Goal: Task Accomplishment & Management: Manage account settings

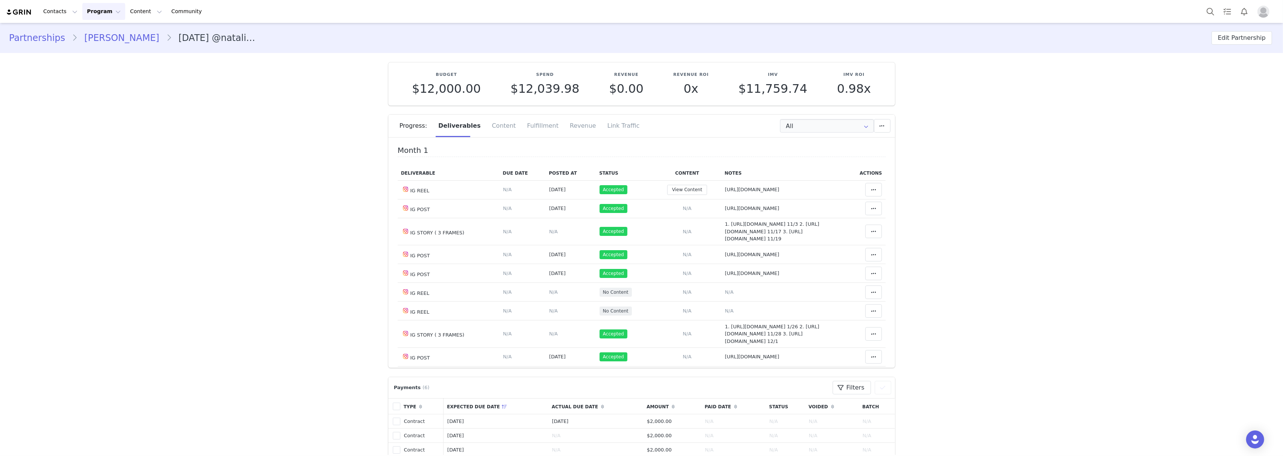
scroll to position [100, 0]
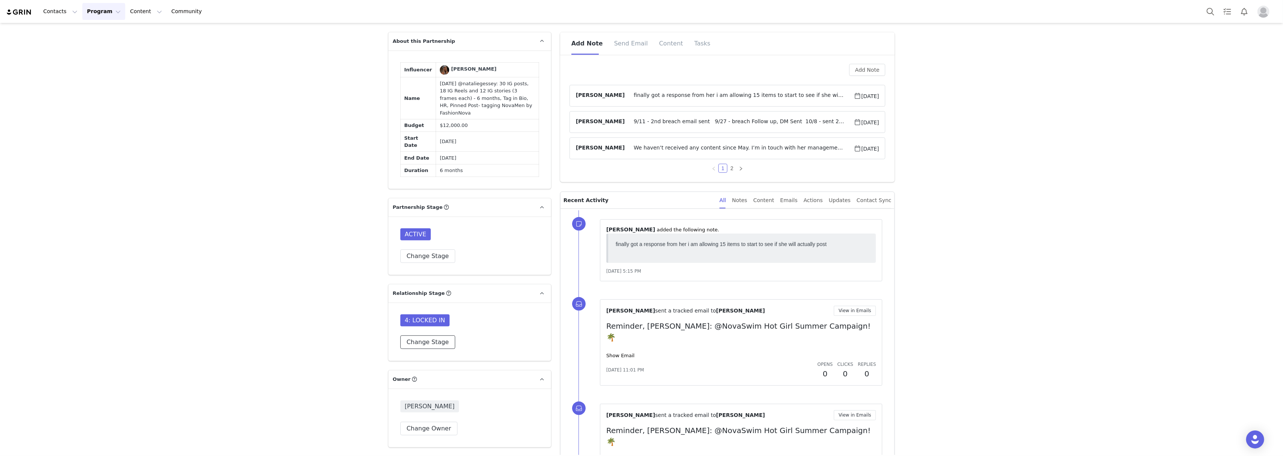
click at [429, 349] on button "Change Stage" at bounding box center [427, 343] width 55 height 14
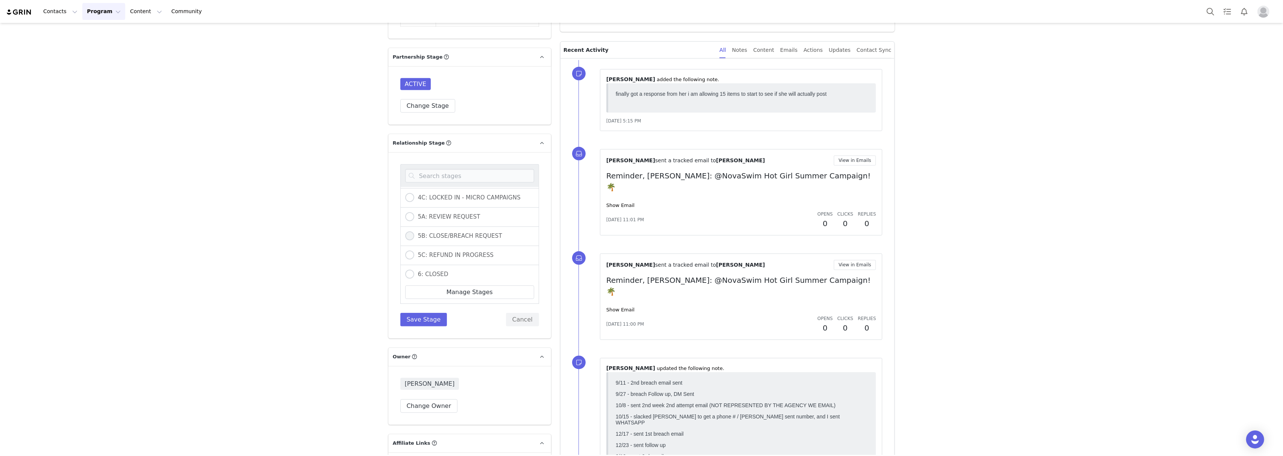
scroll to position [192, 0]
click at [441, 257] on span "5B: CLOSE/BREACH REQUEST" at bounding box center [458, 253] width 88 height 7
click at [414, 259] on input "5B: CLOSE/BREACH REQUEST" at bounding box center [409, 254] width 9 height 10
radio input "true"
radio input "false"
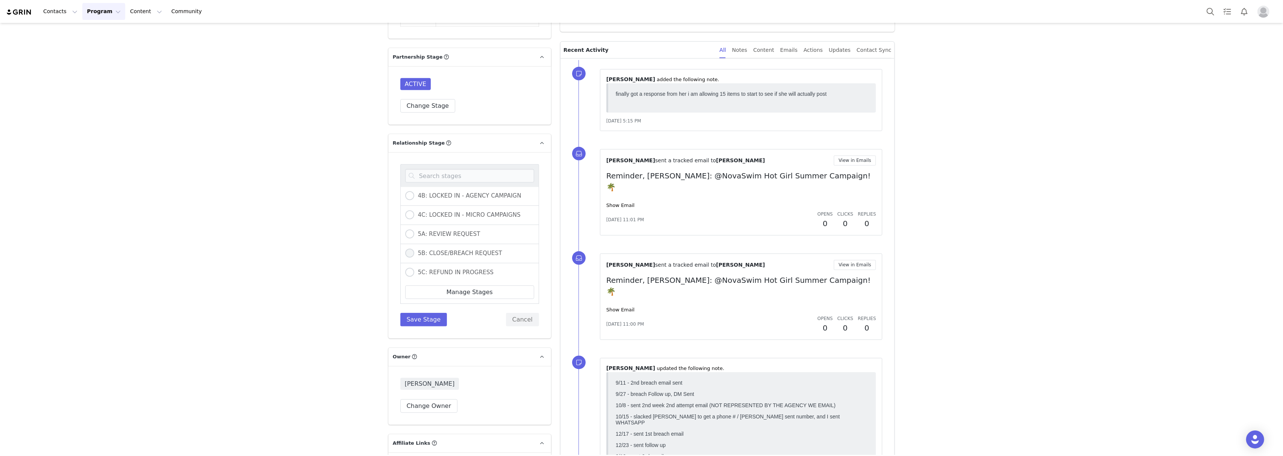
radio input "true"
click at [422, 327] on button "Save Stage" at bounding box center [423, 320] width 47 height 14
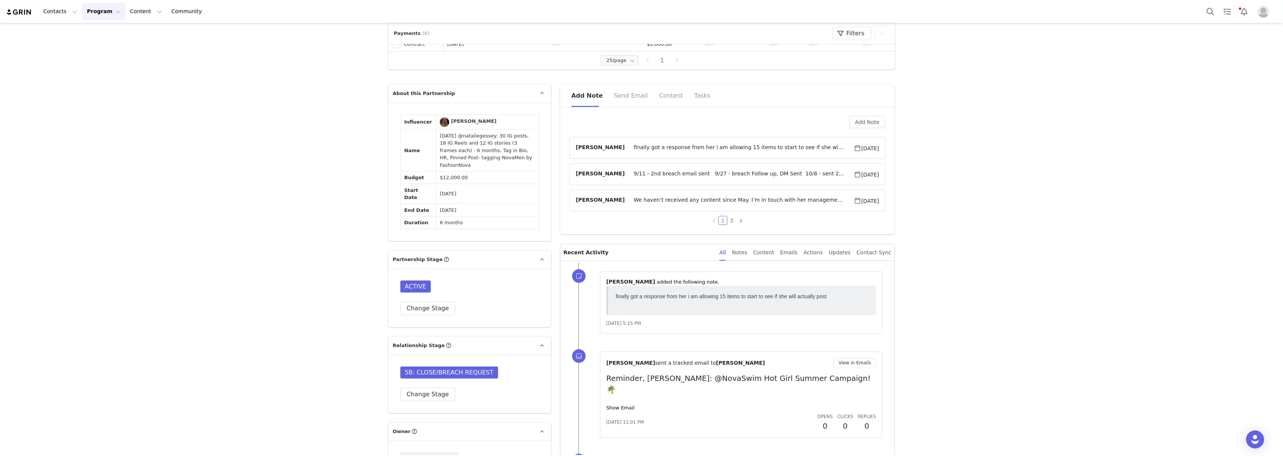
scroll to position [651, 0]
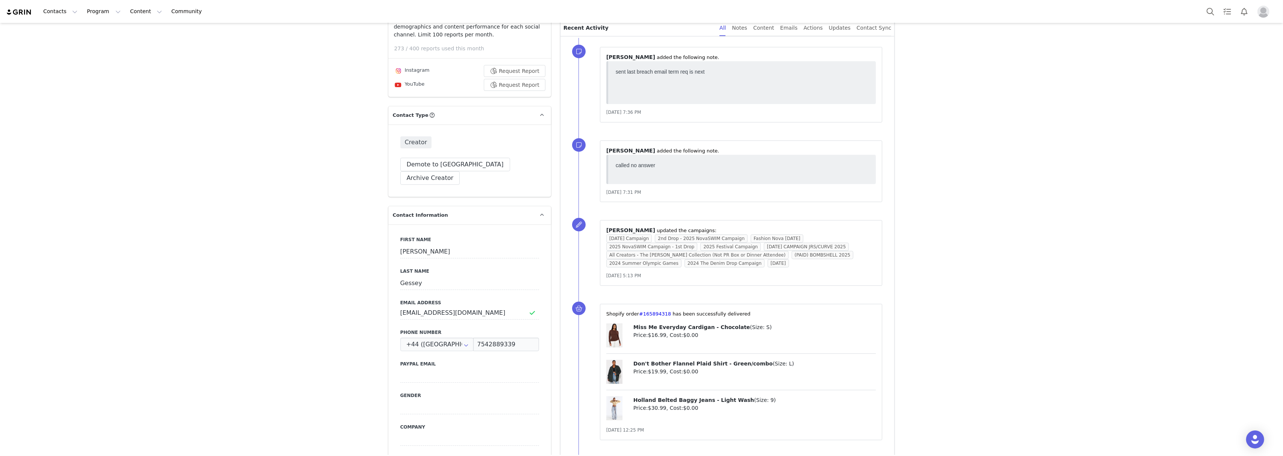
scroll to position [250, 0]
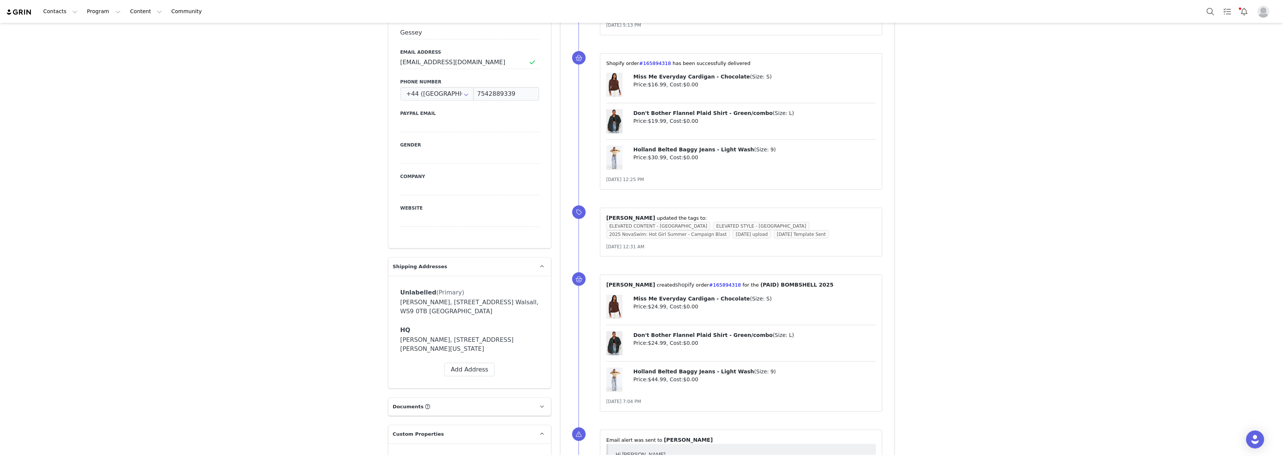
scroll to position [701, 0]
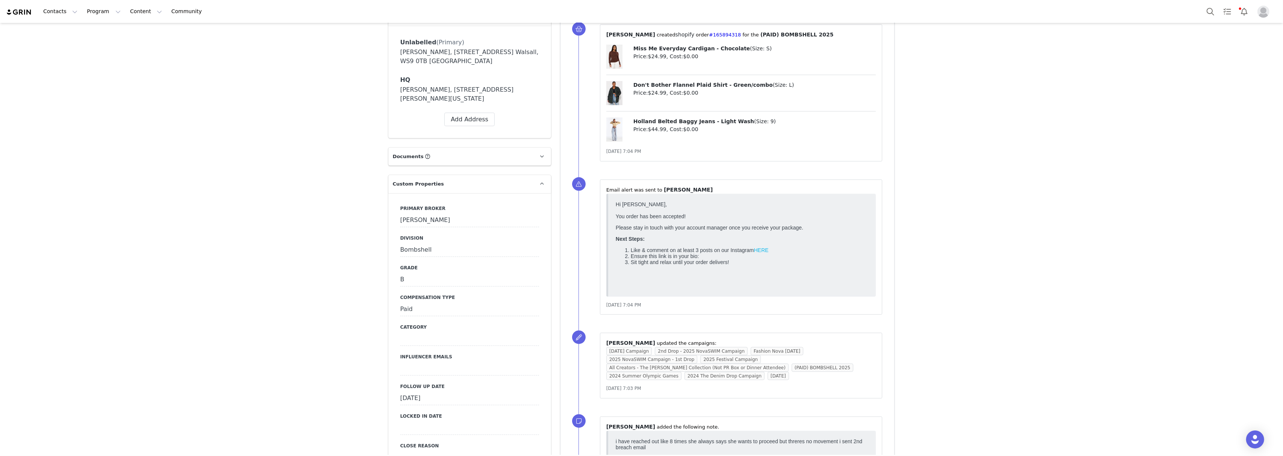
click at [424, 392] on div "[DATE]" at bounding box center [469, 399] width 139 height 14
click at [424, 392] on input "Aug 26 2025" at bounding box center [469, 399] width 139 height 14
click at [438, 392] on input "Aug 26 2025" at bounding box center [469, 399] width 139 height 14
click at [503, 215] on button "Next Month" at bounding box center [505, 216] width 4 height 6
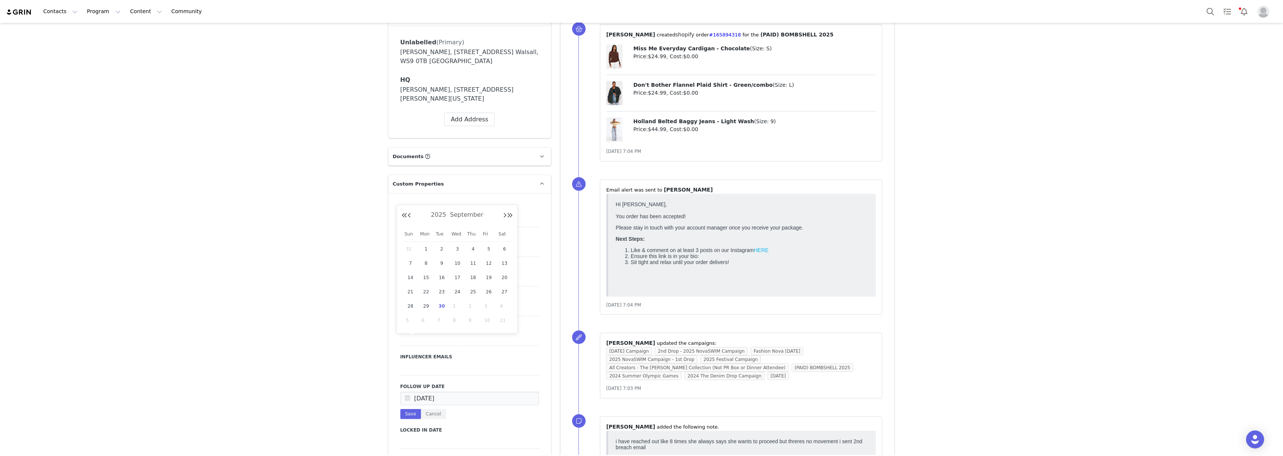
click at [443, 306] on span "30" at bounding box center [441, 306] width 9 height 9
type input "[DATE]"
click at [406, 409] on button "Save" at bounding box center [410, 414] width 21 height 10
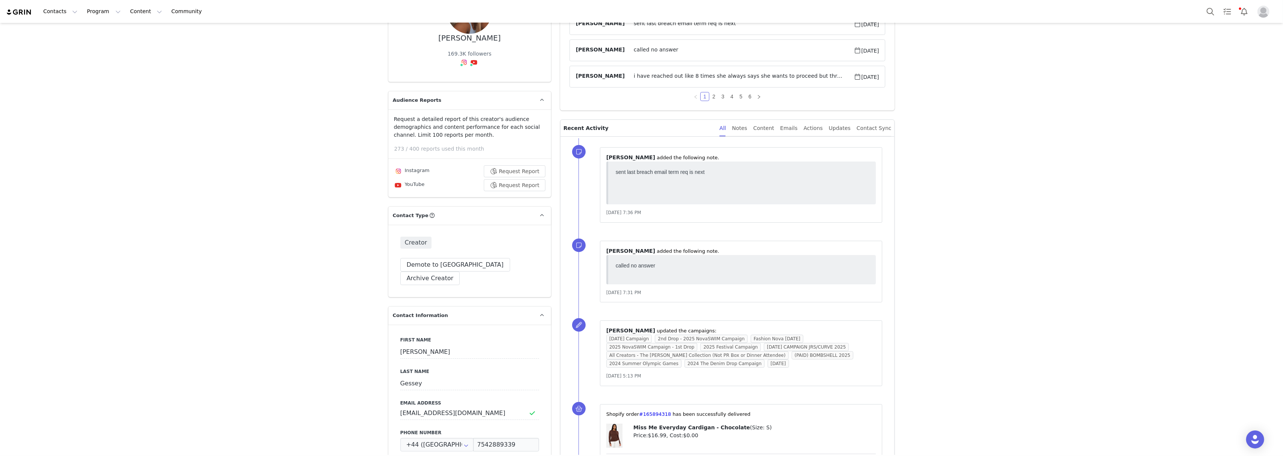
scroll to position [0, 0]
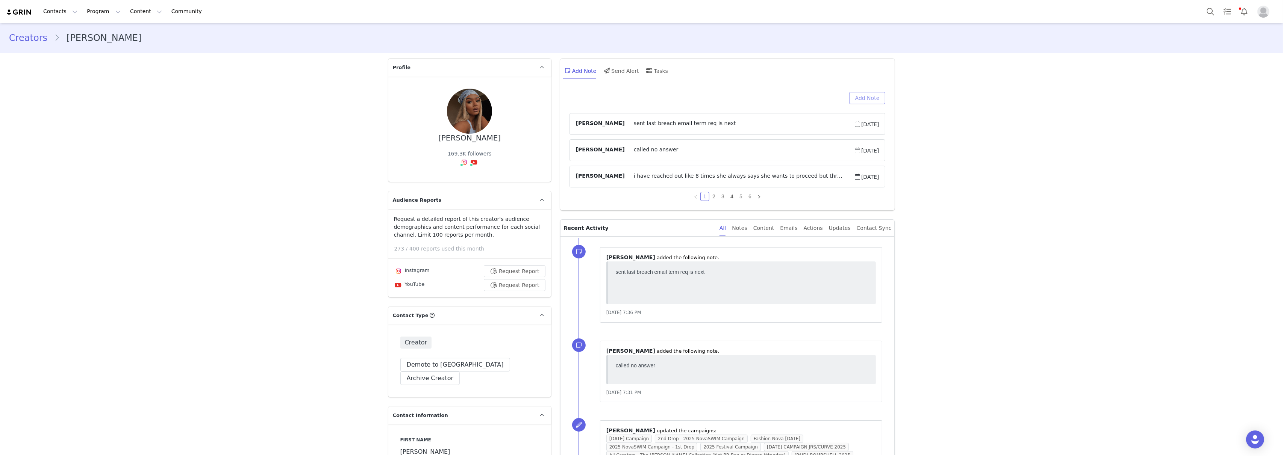
click at [871, 98] on button "Add Note" at bounding box center [867, 98] width 36 height 12
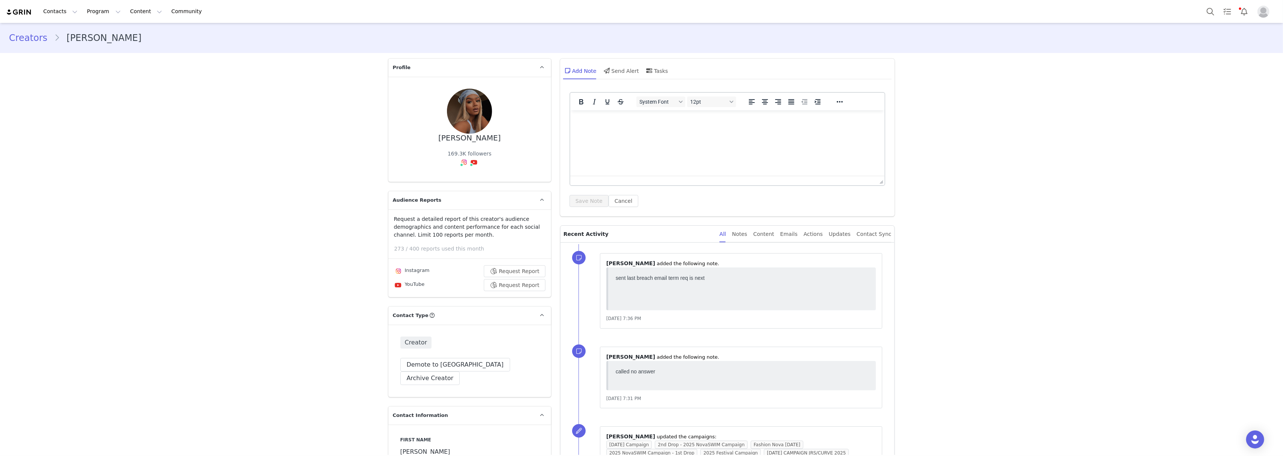
click at [636, 130] on html at bounding box center [727, 120] width 315 height 20
click at [581, 200] on button "Save Note" at bounding box center [588, 201] width 39 height 12
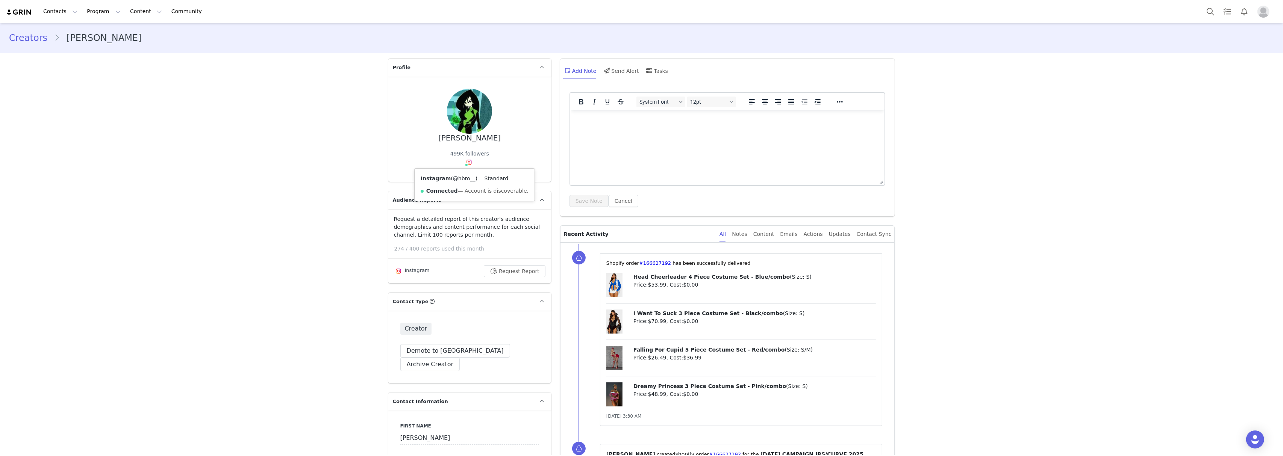
click at [459, 178] on link "@hbro__" at bounding box center [464, 179] width 23 height 6
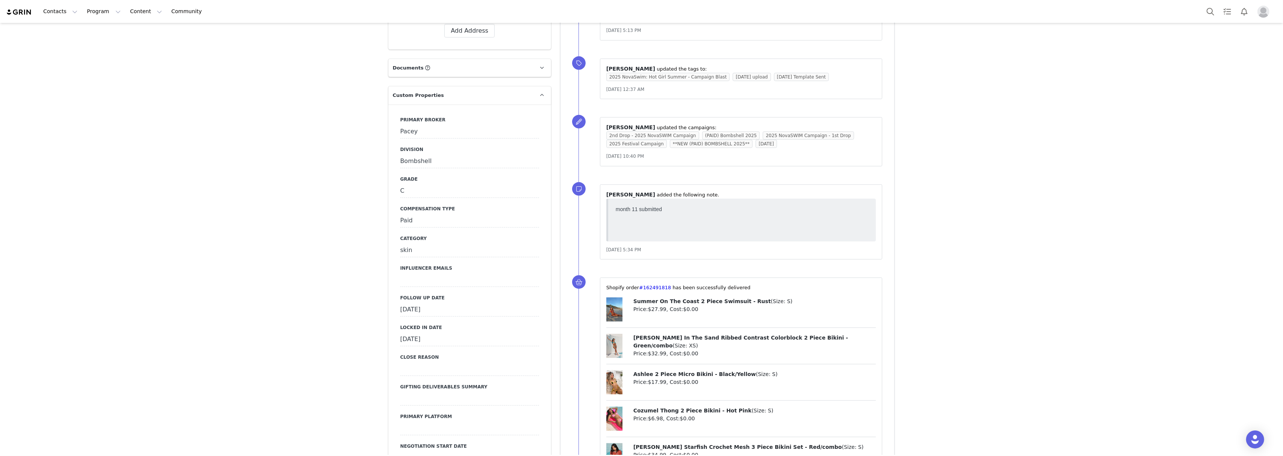
scroll to position [752, 0]
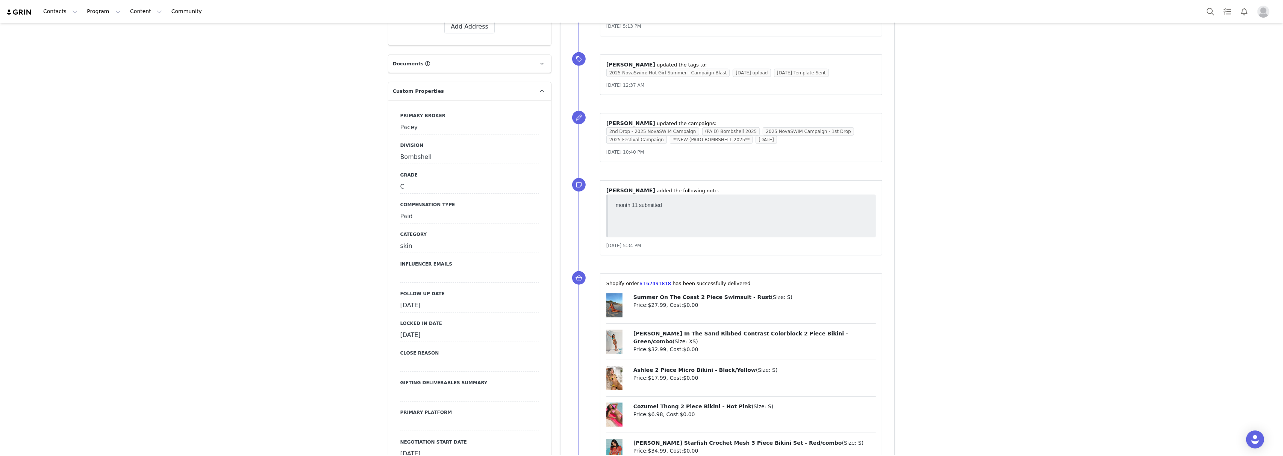
click at [433, 299] on div "September 17th, 2025" at bounding box center [469, 306] width 139 height 14
click at [433, 299] on input "Sep 17 2025" at bounding box center [469, 306] width 139 height 14
click at [442, 395] on span "30" at bounding box center [441, 395] width 9 height 9
type input "[DATE]"
click at [408, 316] on button "Save" at bounding box center [410, 321] width 21 height 10
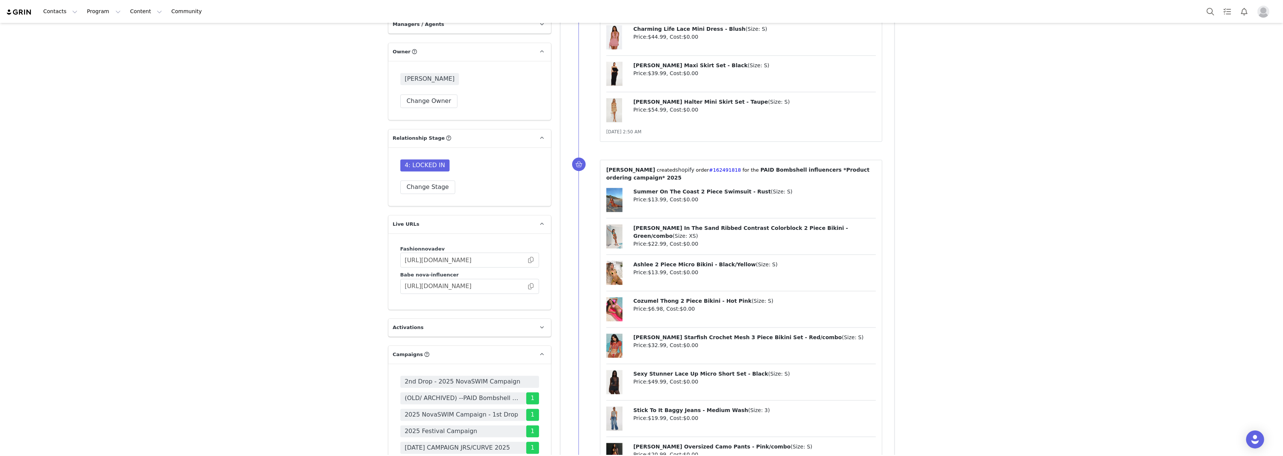
scroll to position [2305, 0]
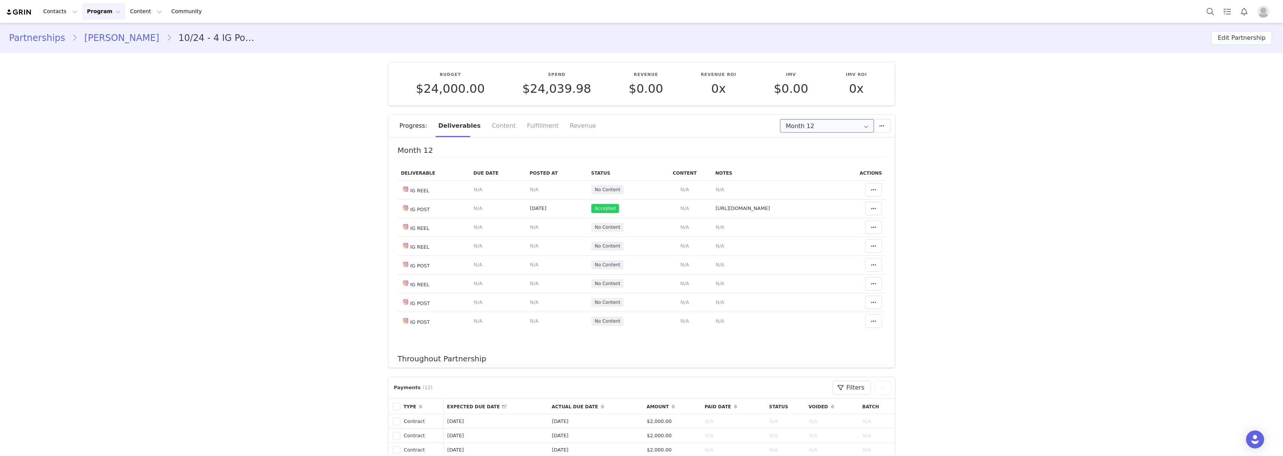
click at [801, 125] on input "Month 12" at bounding box center [827, 126] width 94 height 14
click at [799, 226] on li "All Months" at bounding box center [826, 232] width 101 height 13
type input "All"
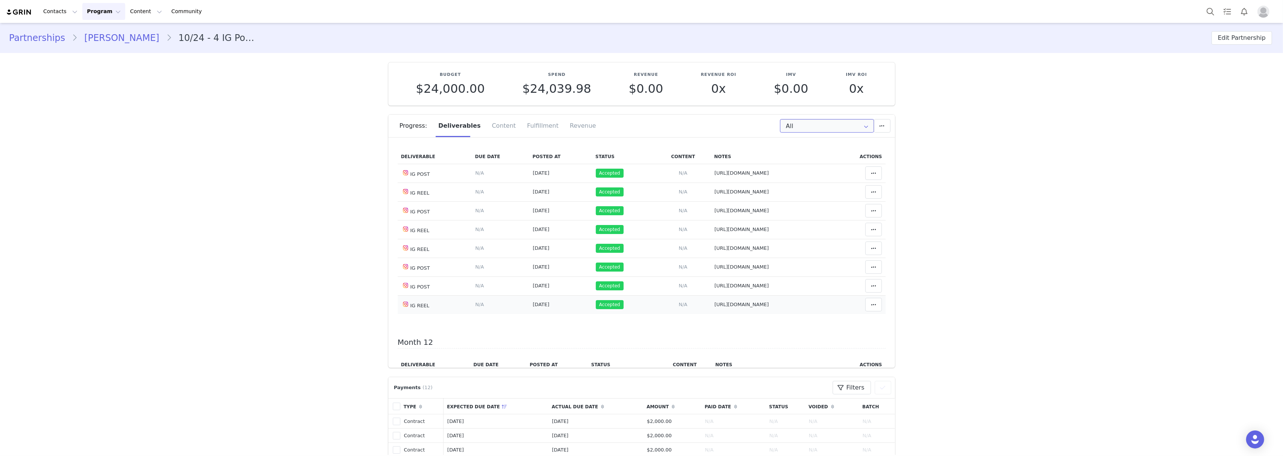
scroll to position [2351, 0]
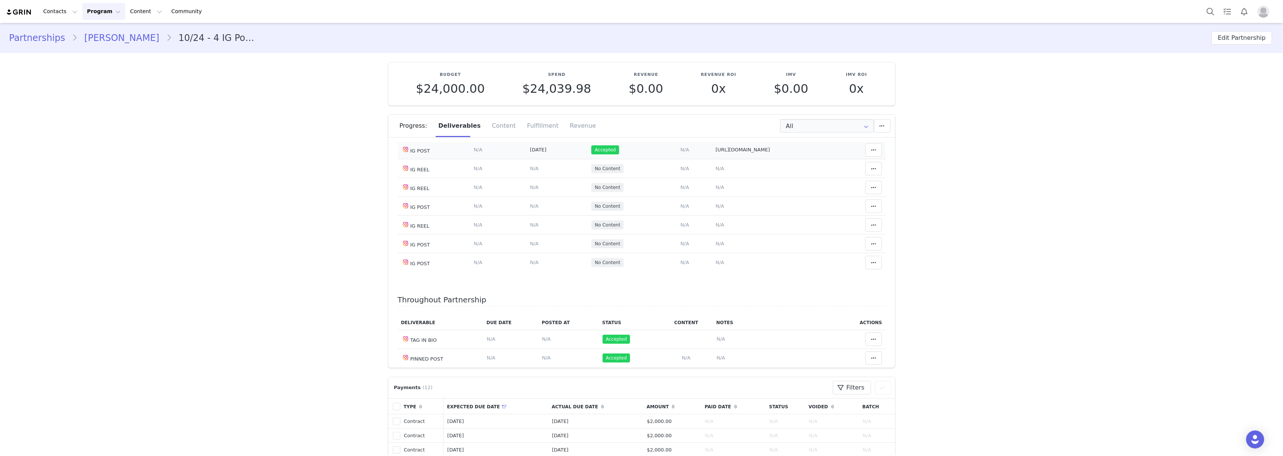
click at [712, 159] on td "Notes Save Cancel [URL][DOMAIN_NAME]" at bounding box center [773, 150] width 122 height 19
click at [716, 153] on span "[URL][DOMAIN_NAME]" at bounding box center [743, 150] width 54 height 6
type textarea "[URL][DOMAIN_NAME]"
click at [707, 113] on textarea "[URL][DOMAIN_NAME]" at bounding box center [757, 113] width 148 height 45
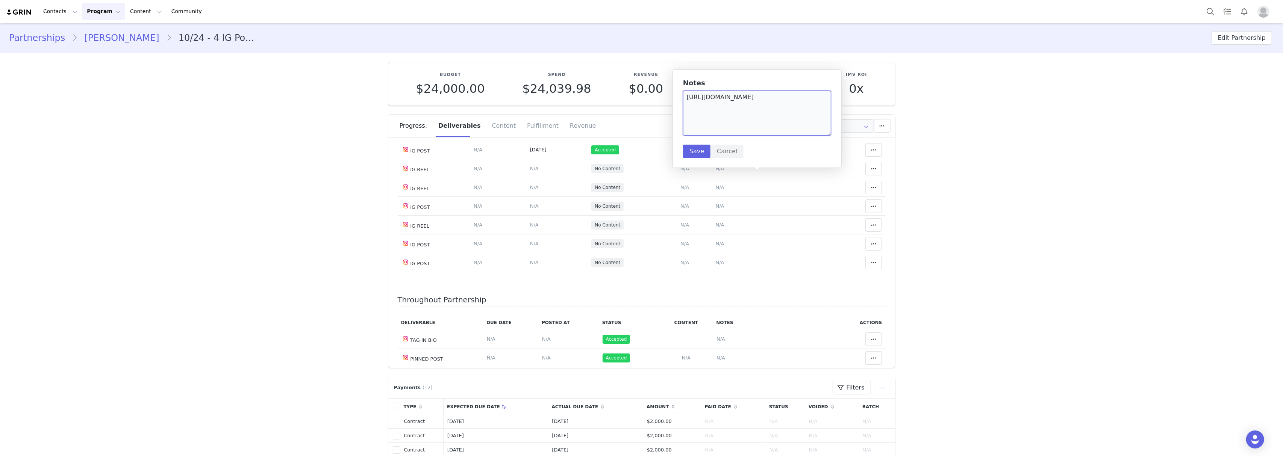
click at [707, 113] on textarea "[URL][DOMAIN_NAME]" at bounding box center [757, 113] width 148 height 45
click at [716, 171] on span "N/A" at bounding box center [720, 169] width 9 height 6
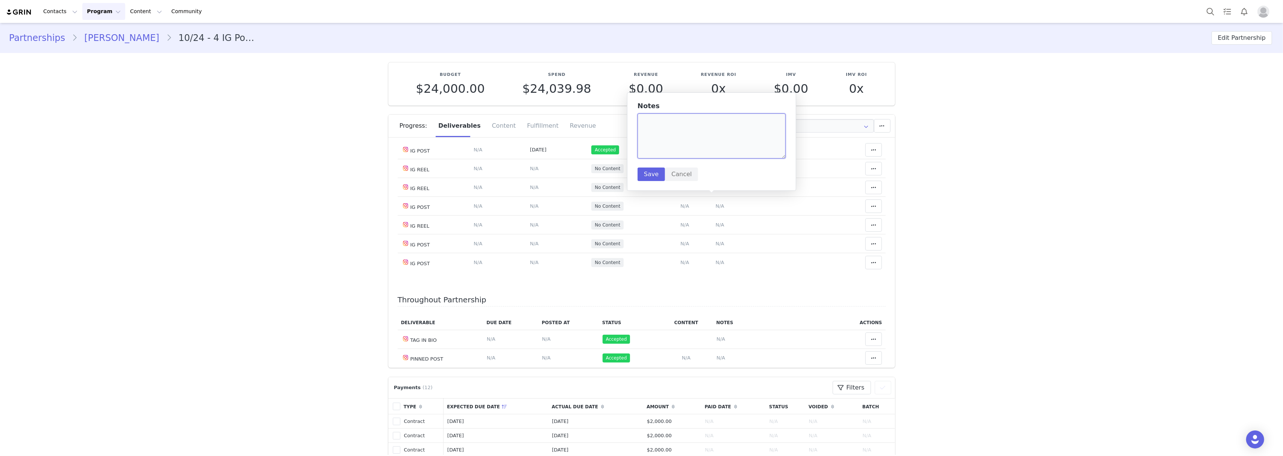
click at [662, 127] on textarea at bounding box center [711, 136] width 148 height 45
paste textarea "[URL][DOMAIN_NAME]"
type textarea "[URL][DOMAIN_NAME]"
click at [651, 178] on button "Save" at bounding box center [650, 175] width 27 height 14
click at [530, 171] on span "N/A" at bounding box center [534, 169] width 9 height 6
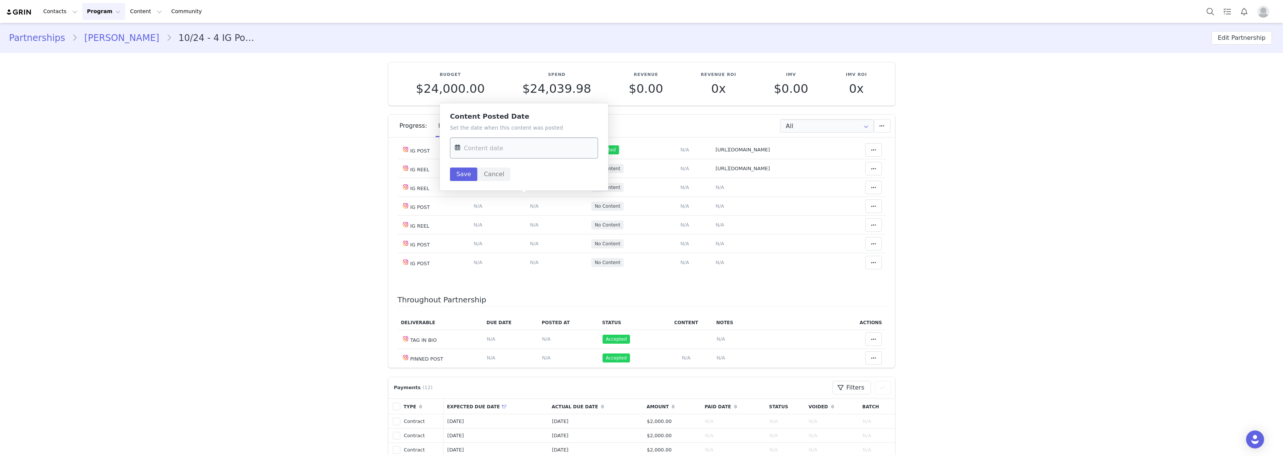
click at [512, 146] on input "text" at bounding box center [524, 148] width 148 height 21
click at [526, 238] on span "18" at bounding box center [526, 236] width 9 height 9
type input "[DATE]"
click at [462, 176] on button "Save" at bounding box center [463, 175] width 27 height 14
click at [871, 172] on icon at bounding box center [873, 169] width 5 height 6
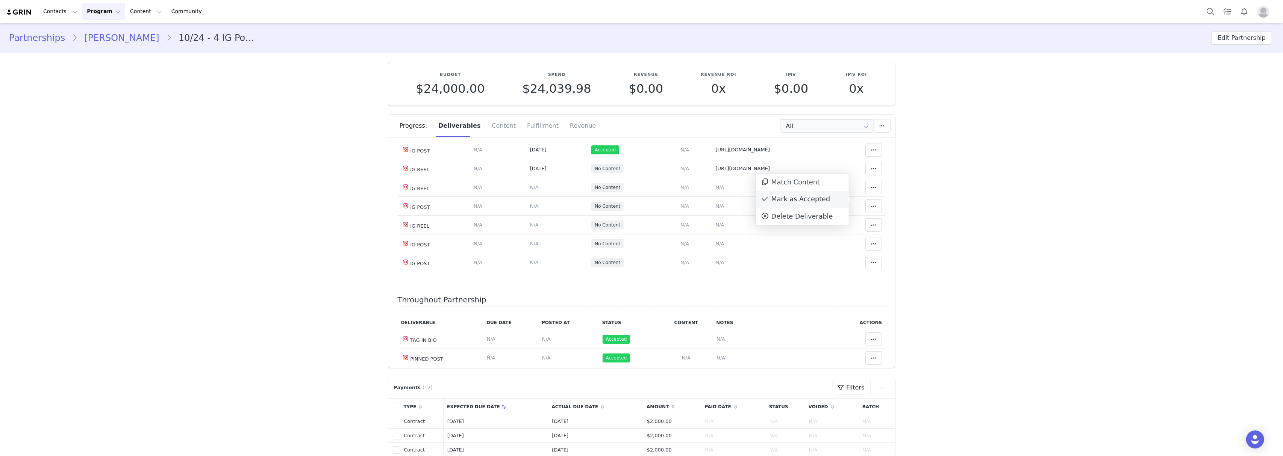
click at [817, 199] on div "Mark as Accepted" at bounding box center [801, 199] width 93 height 17
click at [716, 209] on span "N/A" at bounding box center [720, 206] width 9 height 6
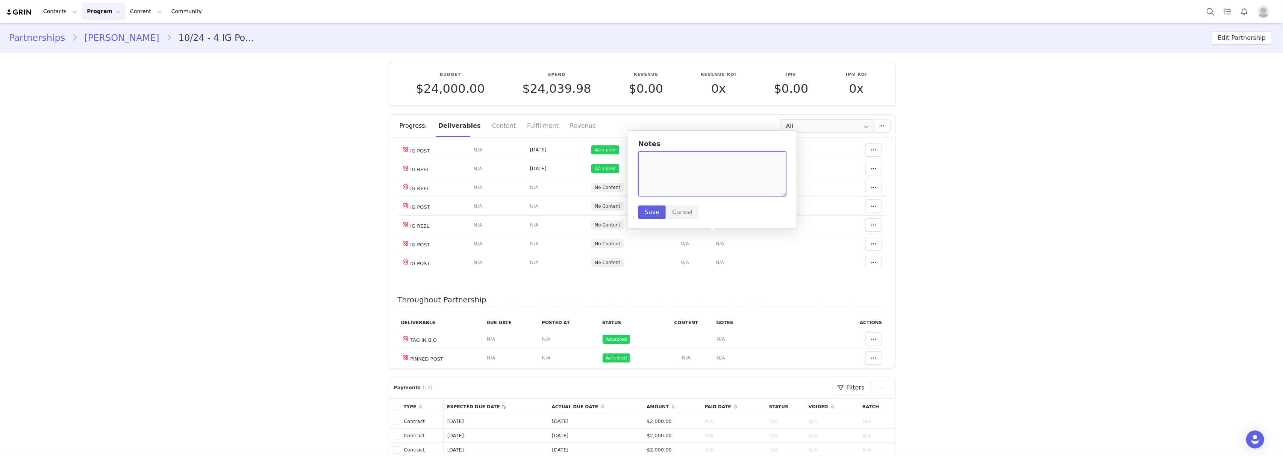
click at [671, 172] on textarea at bounding box center [712, 173] width 148 height 45
paste textarea "[URL][DOMAIN_NAME]"
type textarea "[URL][DOMAIN_NAME]"
click at [659, 216] on button "Save" at bounding box center [651, 213] width 27 height 14
click at [530, 209] on span "N/A" at bounding box center [534, 206] width 9 height 6
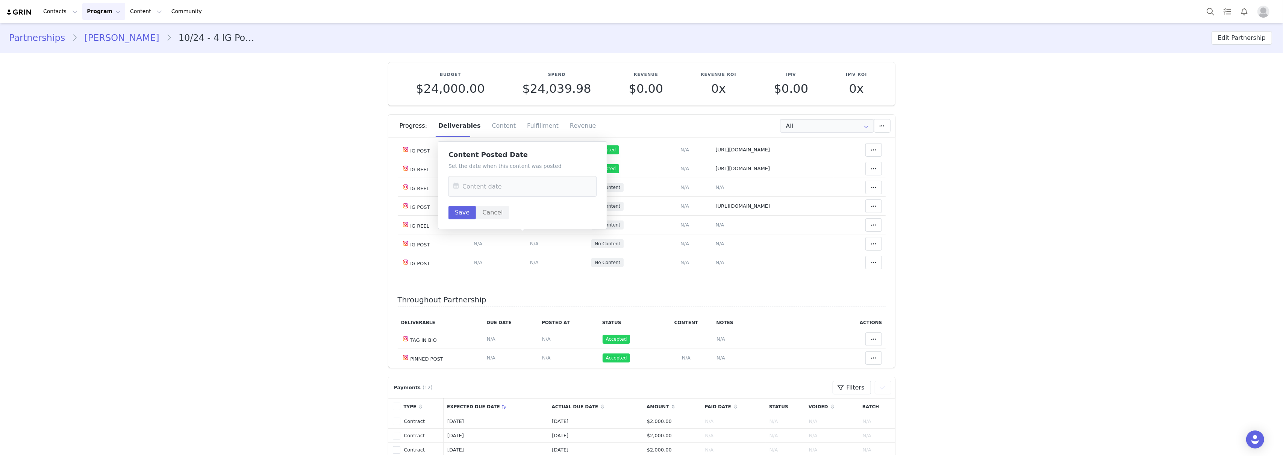
click at [519, 200] on div "Set the date when this content was posted Save Cancel" at bounding box center [522, 190] width 148 height 57
click at [519, 189] on input "text" at bounding box center [522, 186] width 148 height 21
click at [481, 289] on span "22" at bounding box center [478, 288] width 9 height 9
type input "[DATE]"
click at [463, 216] on button "Save" at bounding box center [461, 213] width 27 height 14
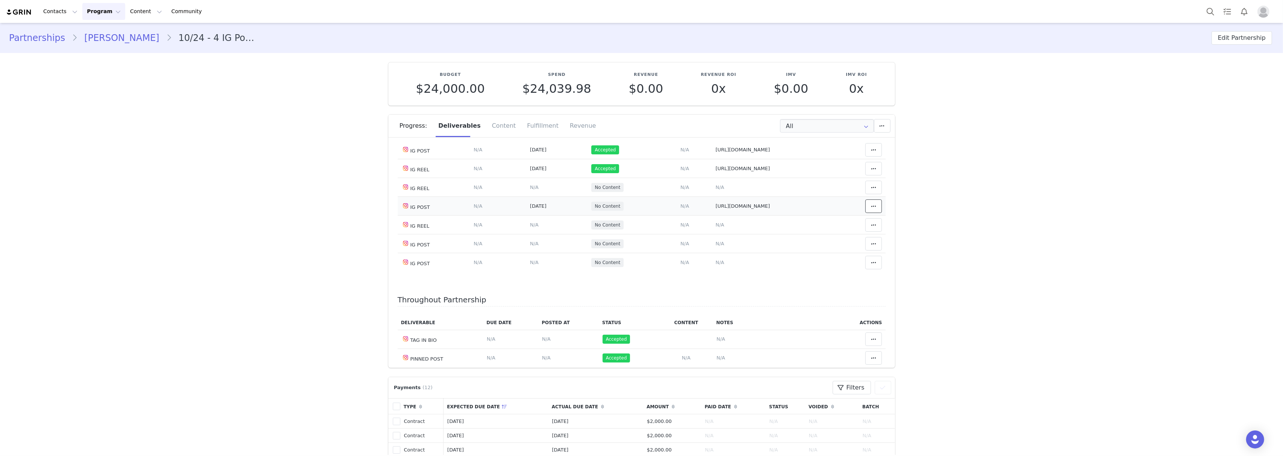
click at [869, 211] on span at bounding box center [873, 206] width 9 height 9
click at [808, 236] on div "Mark as Accepted" at bounding box center [801, 238] width 93 height 17
click at [716, 228] on span "N/A" at bounding box center [720, 225] width 9 height 6
click at [688, 198] on textarea at bounding box center [712, 193] width 148 height 45
paste textarea "[URL][DOMAIN_NAME]"
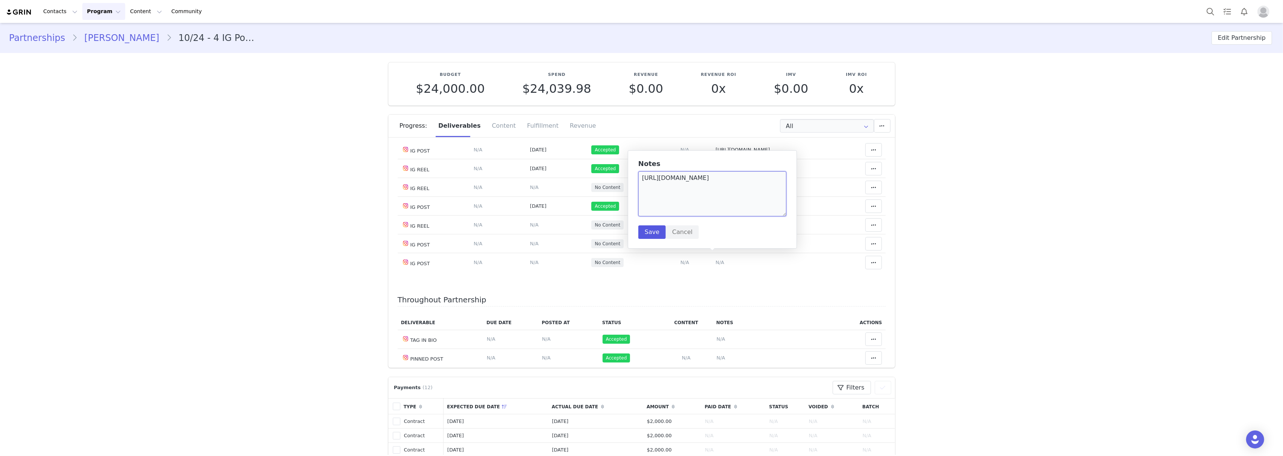
type textarea "[URL][DOMAIN_NAME]"
drag, startPoint x: 652, startPoint y: 233, endPoint x: 576, endPoint y: 241, distance: 76.7
click at [652, 233] on button "Save" at bounding box center [651, 233] width 27 height 14
click at [530, 228] on span "N/A" at bounding box center [534, 225] width 9 height 6
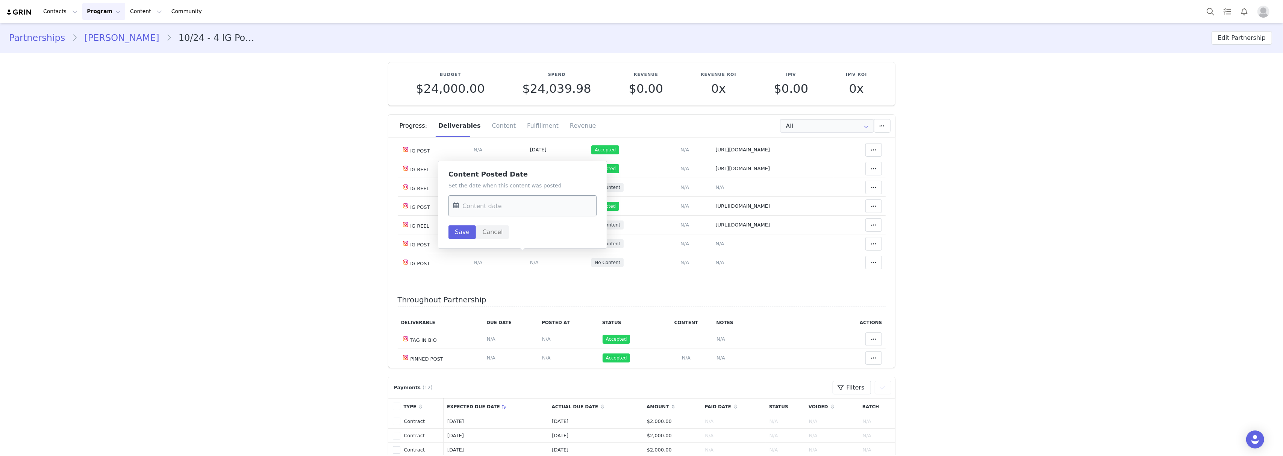
click at [514, 204] on input "text" at bounding box center [522, 205] width 148 height 21
click at [552, 303] on div "27" at bounding box center [556, 308] width 16 height 11
type input "[DATE]"
click at [460, 230] on button "Save" at bounding box center [461, 233] width 27 height 14
click at [871, 228] on icon at bounding box center [873, 225] width 5 height 6
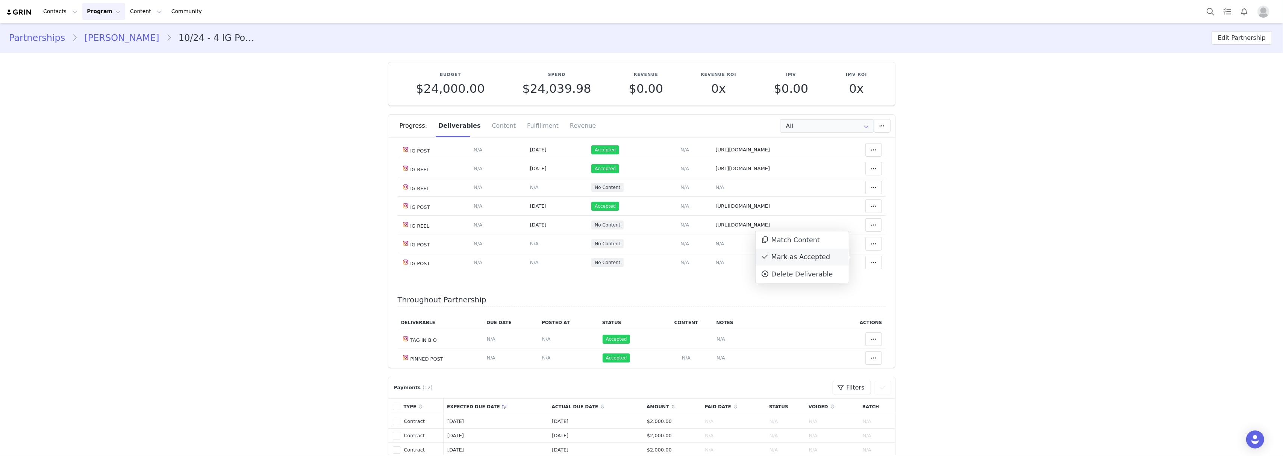
click at [800, 260] on div "Mark as Accepted" at bounding box center [801, 257] width 93 height 17
click at [712, 253] on td "Notes Save Cancel N/A" at bounding box center [773, 244] width 122 height 19
click at [716, 247] on span "N/A" at bounding box center [720, 244] width 9 height 6
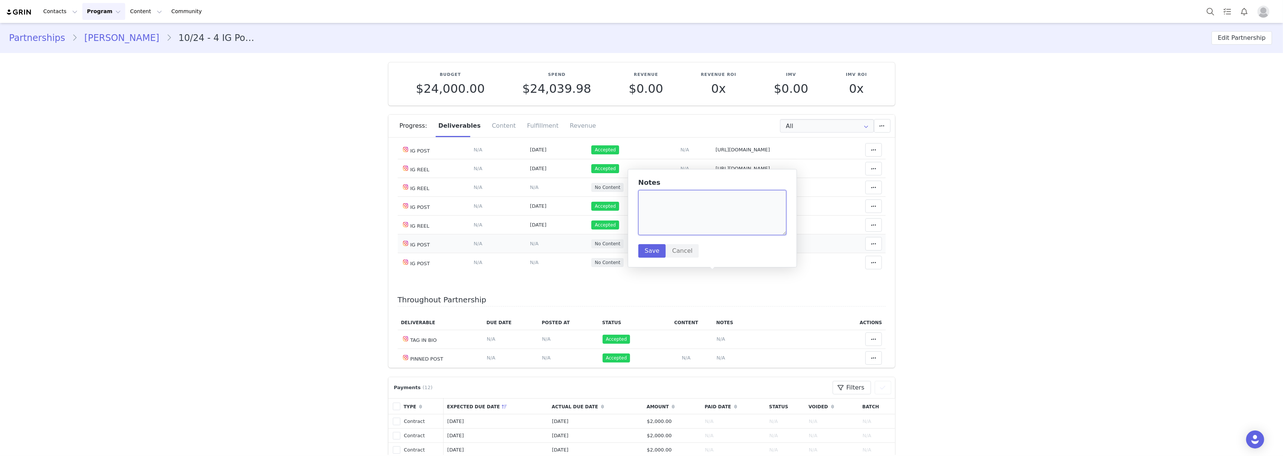
click at [678, 217] on textarea at bounding box center [712, 212] width 148 height 45
paste textarea "[URL][DOMAIN_NAME]"
type textarea "[URL][DOMAIN_NAME]"
click at [655, 251] on button "Save" at bounding box center [651, 251] width 27 height 14
click at [530, 247] on span "N/A" at bounding box center [534, 244] width 9 height 6
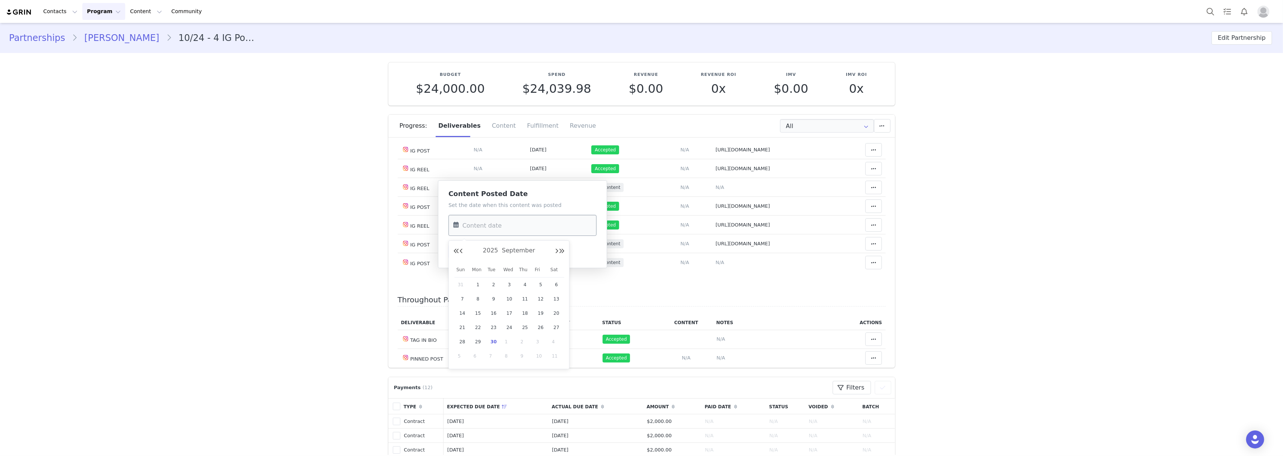
click at [517, 232] on input "text" at bounding box center [522, 225] width 148 height 21
drag, startPoint x: 495, startPoint y: 343, endPoint x: 492, endPoint y: 336, distance: 7.6
click at [495, 343] on span "30" at bounding box center [493, 342] width 9 height 9
type input "[DATE]"
click at [462, 254] on button "Save" at bounding box center [461, 252] width 27 height 14
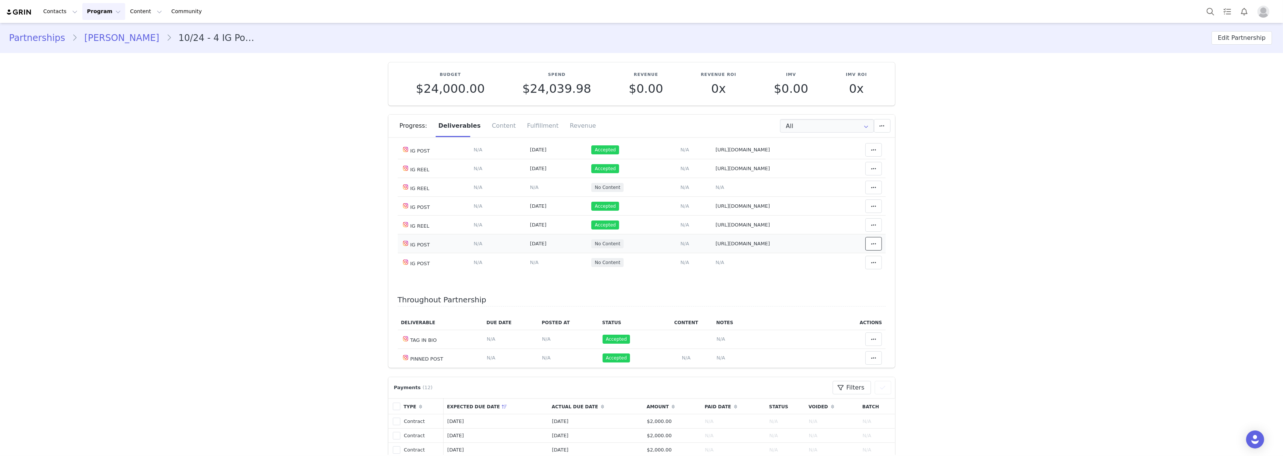
click at [869, 248] on span at bounding box center [873, 243] width 9 height 9
click at [817, 277] on div "Mark as Accepted" at bounding box center [801, 276] width 93 height 17
